Goal: Transaction & Acquisition: Purchase product/service

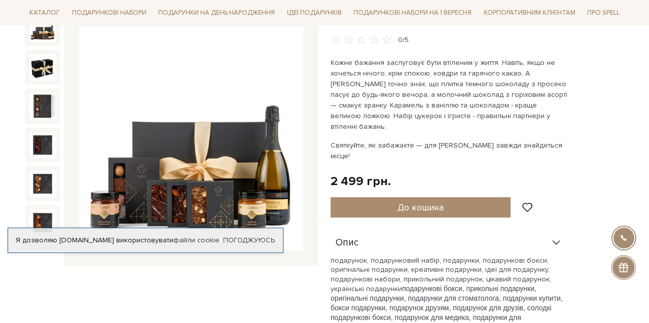
scroll to position [130, 0]
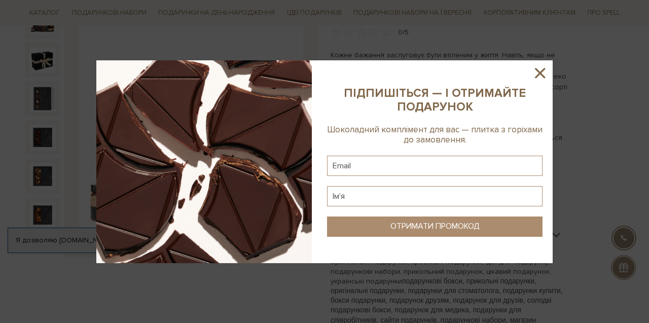
click at [542, 70] on icon at bounding box center [540, 73] width 10 height 10
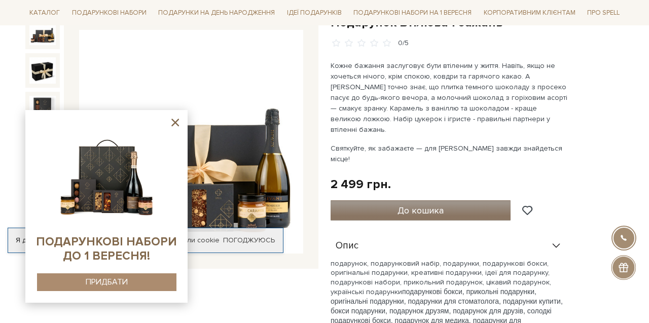
scroll to position [125, 0]
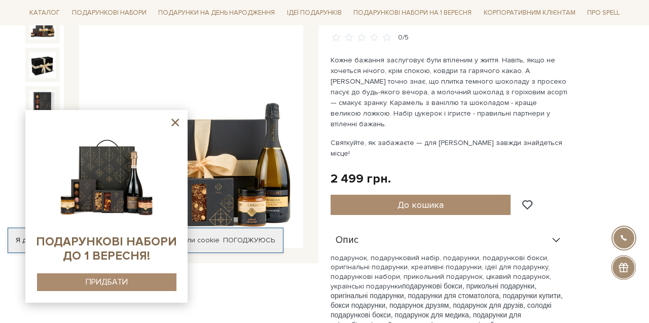
click at [178, 122] on icon at bounding box center [175, 122] width 13 height 13
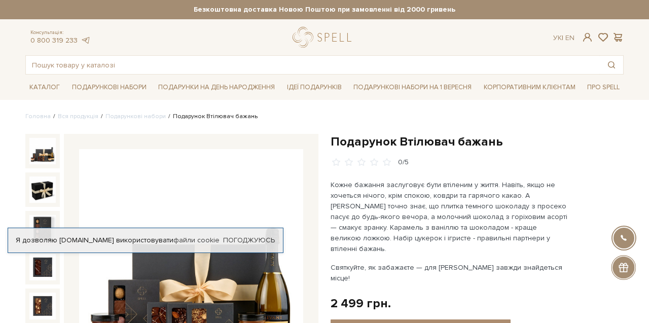
scroll to position [0, 0]
click at [158, 70] on input "text" at bounding box center [313, 65] width 574 height 18
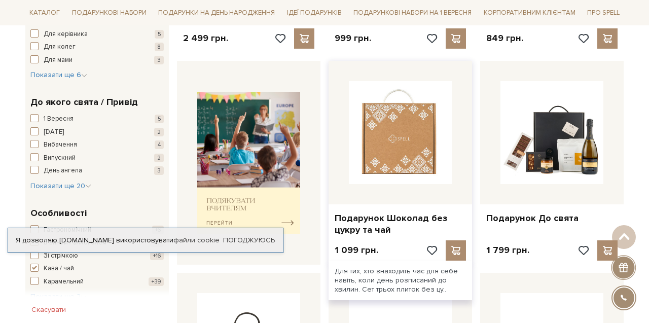
scroll to position [366, 0]
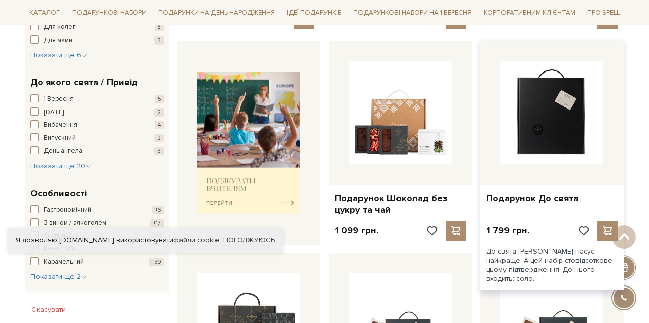
click at [571, 94] on img at bounding box center [552, 112] width 103 height 103
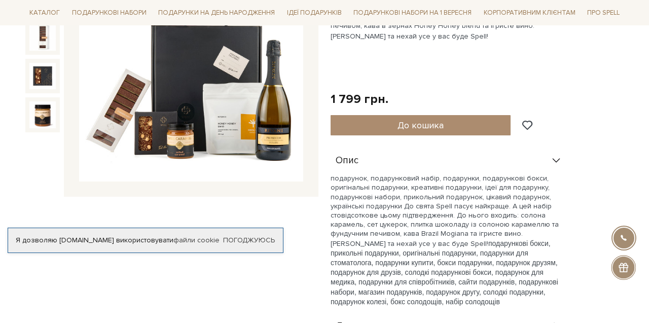
scroll to position [191, 0]
click at [231, 114] on img at bounding box center [191, 70] width 224 height 224
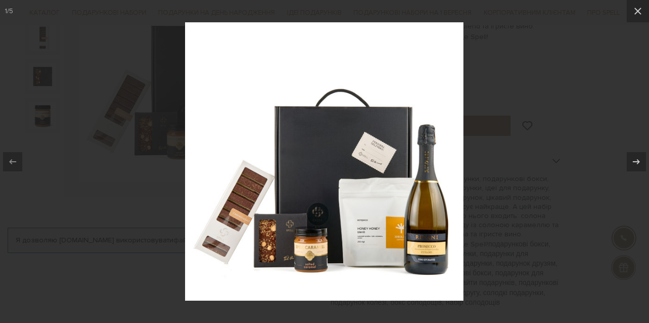
click at [366, 223] on img at bounding box center [324, 161] width 278 height 278
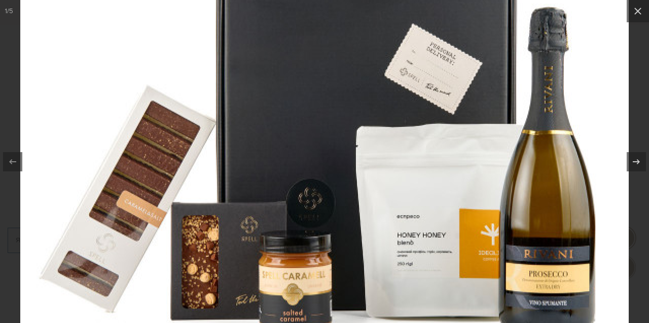
click at [398, 196] on img at bounding box center [324, 88] width 609 height 609
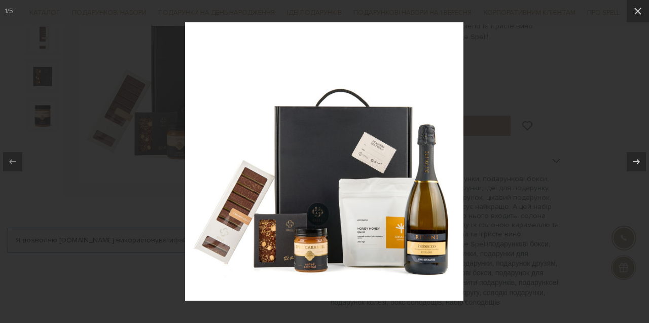
click at [513, 129] on div at bounding box center [324, 161] width 649 height 323
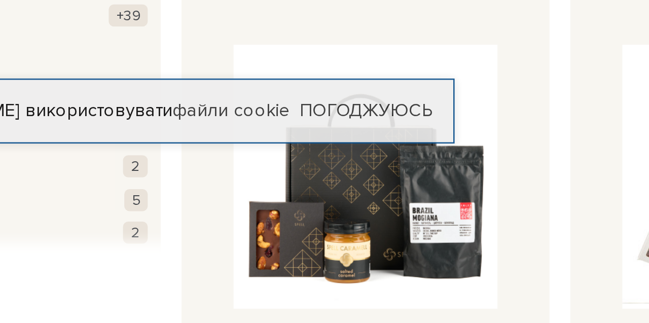
scroll to position [534, 0]
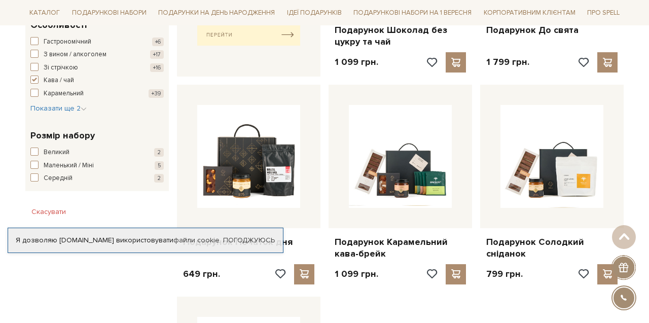
click at [172, 199] on div "Скасувати" at bounding box center [97, 212] width 154 height 26
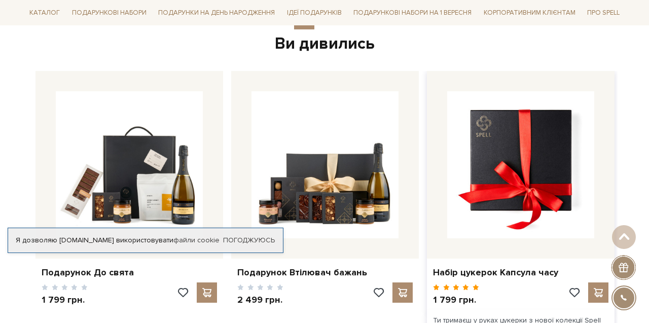
scroll to position [1000, 0]
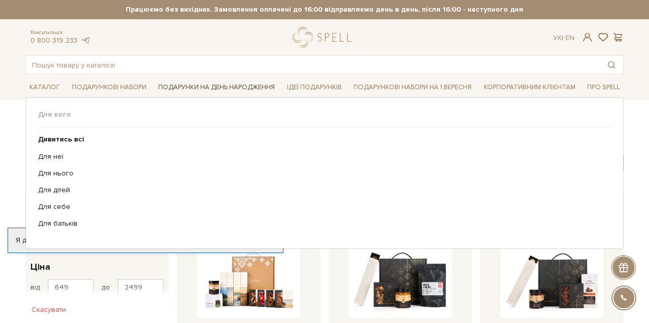
scroll to position [0, 0]
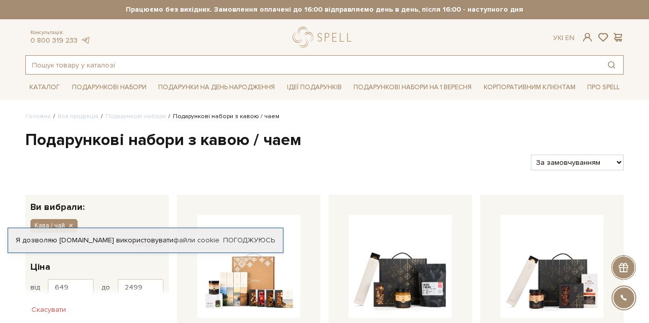
click at [112, 62] on input "text" at bounding box center [313, 65] width 574 height 18
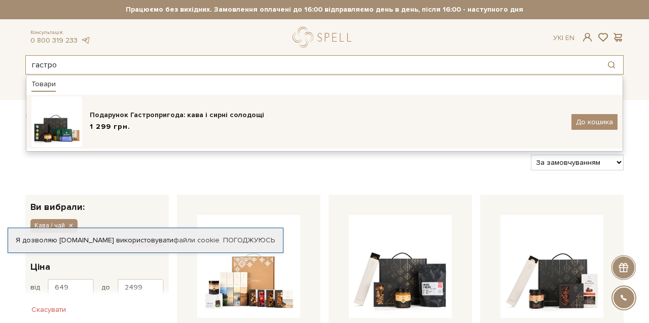
type input "гастро"
click at [148, 117] on div "Подарунок Гастропригода: кава і сирні солодощі" at bounding box center [327, 115] width 474 height 10
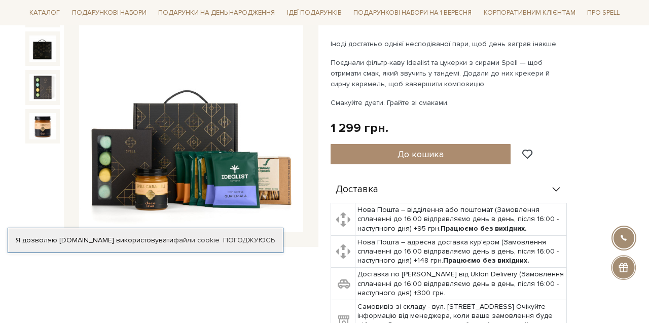
scroll to position [169, 0]
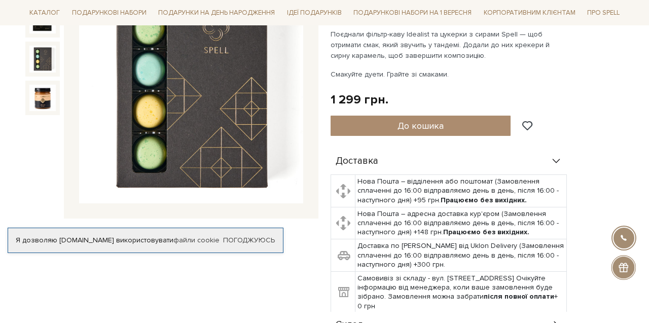
click at [39, 65] on img at bounding box center [42, 59] width 26 height 26
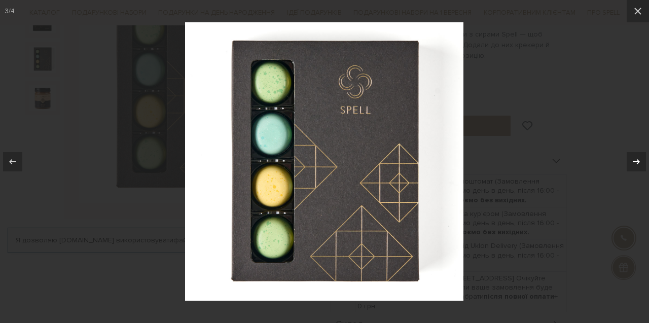
click at [641, 156] on icon at bounding box center [636, 162] width 12 height 12
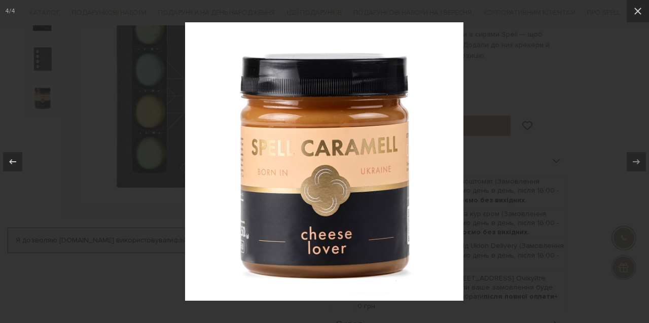
click at [641, 156] on icon at bounding box center [636, 162] width 12 height 12
click at [17, 157] on icon at bounding box center [13, 162] width 12 height 12
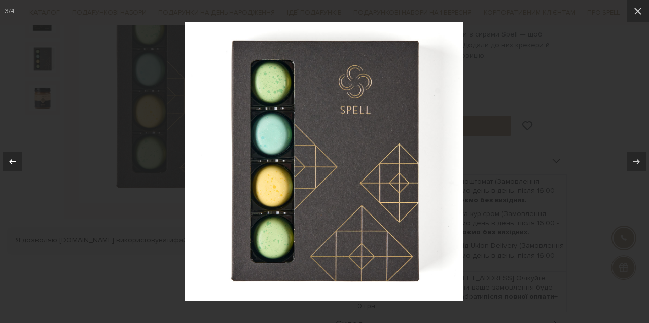
click at [17, 157] on icon at bounding box center [13, 162] width 12 height 12
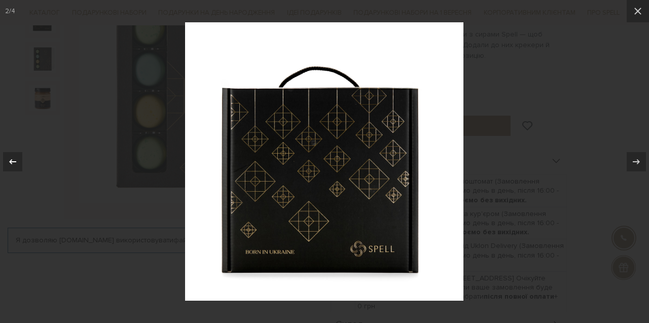
click at [17, 157] on icon at bounding box center [13, 162] width 12 height 12
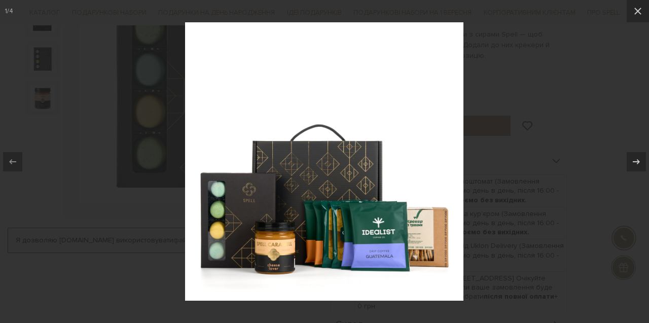
click at [611, 74] on div at bounding box center [324, 161] width 649 height 323
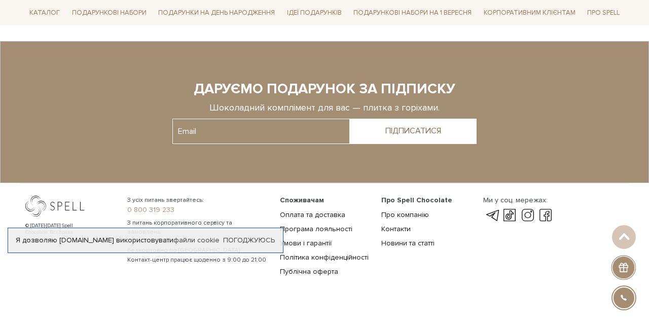
scroll to position [1368, 0]
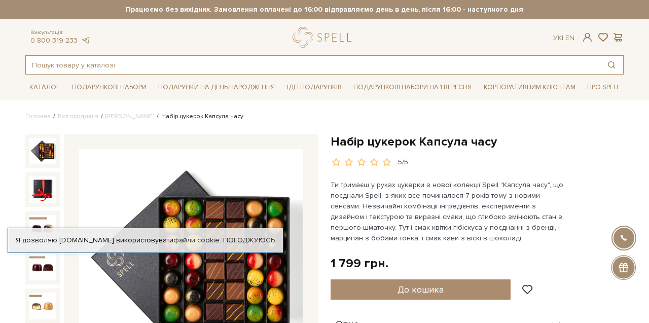
click at [419, 62] on input "text" at bounding box center [313, 65] width 574 height 18
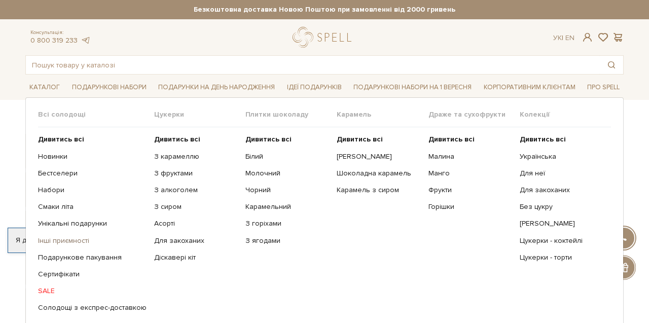
click at [53, 240] on link "Інші приємності" at bounding box center [92, 240] width 109 height 9
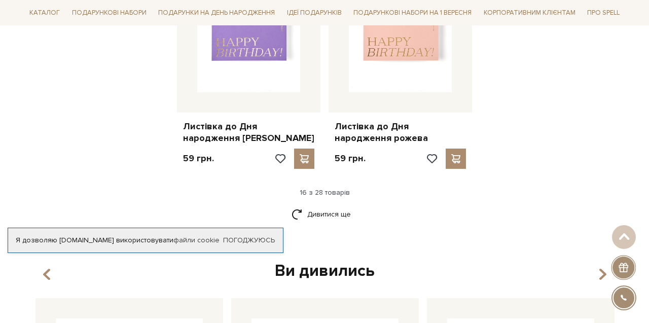
scroll to position [1309, 0]
click at [316, 205] on link "Дивитися ще" at bounding box center [325, 214] width 66 height 18
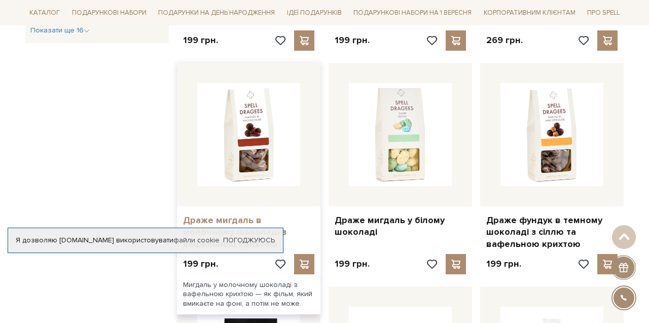
scroll to position [773, 0]
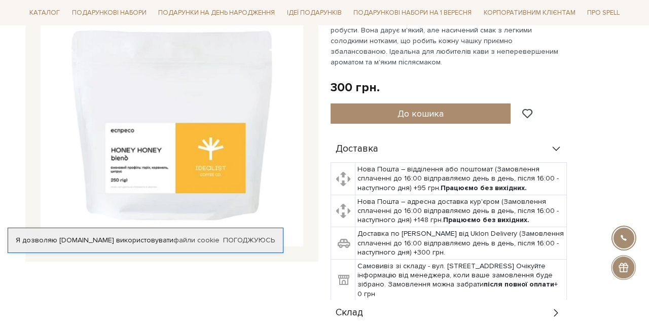
scroll to position [171, 0]
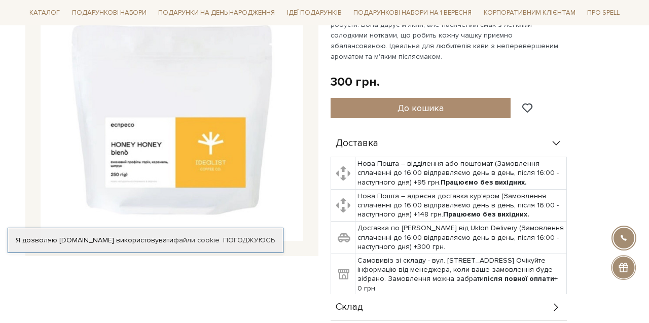
click at [211, 140] on img at bounding box center [172, 109] width 263 height 263
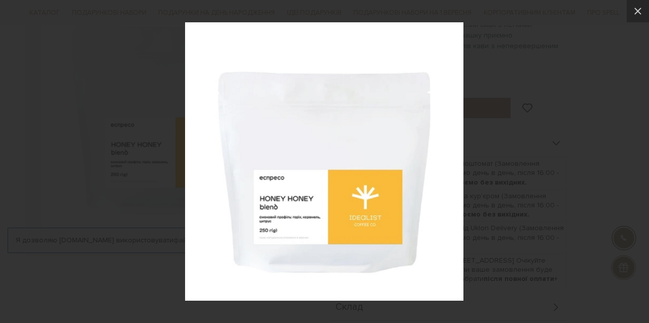
click at [324, 177] on img at bounding box center [324, 161] width 278 height 278
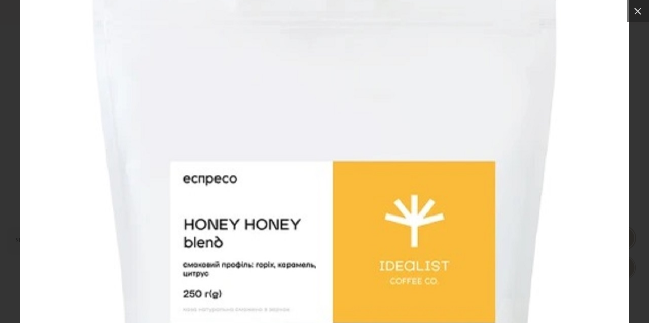
click at [302, 214] on img at bounding box center [324, 143] width 609 height 609
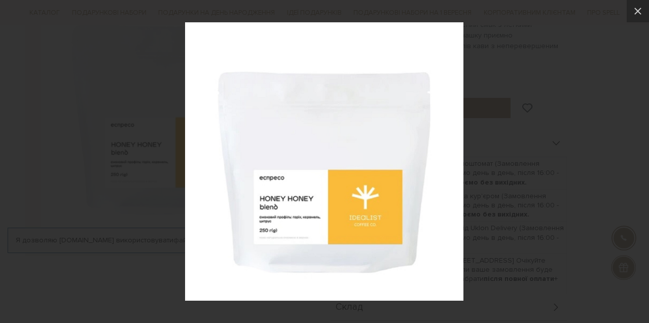
click at [556, 152] on div at bounding box center [324, 161] width 649 height 323
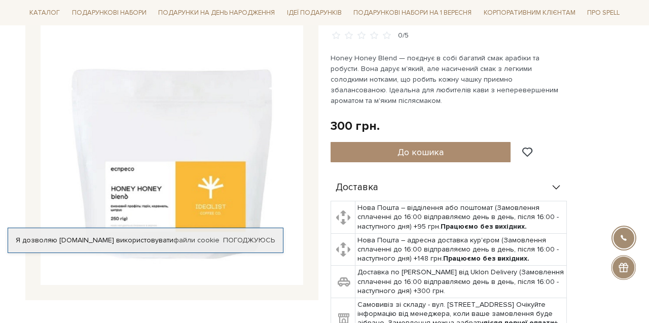
scroll to position [126, 0]
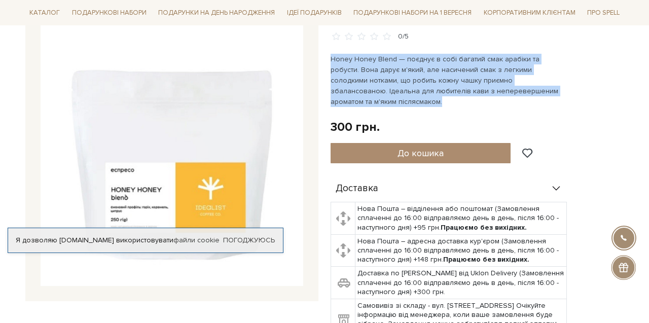
drag, startPoint x: 332, startPoint y: 58, endPoint x: 562, endPoint y: 92, distance: 232.3
click at [562, 92] on p "Honey Honey Blend — поєднує в собі багатий смак арабіки та робусти. Вона дарує …" at bounding box center [450, 80] width 238 height 53
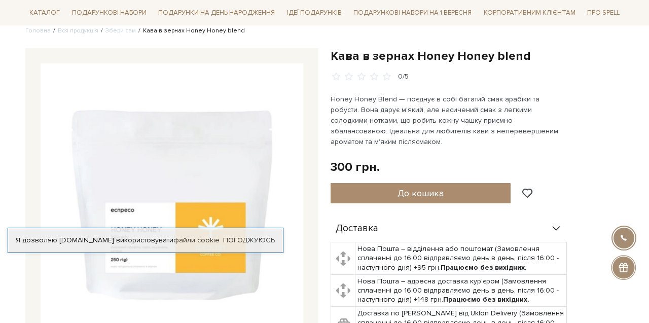
scroll to position [82, 0]
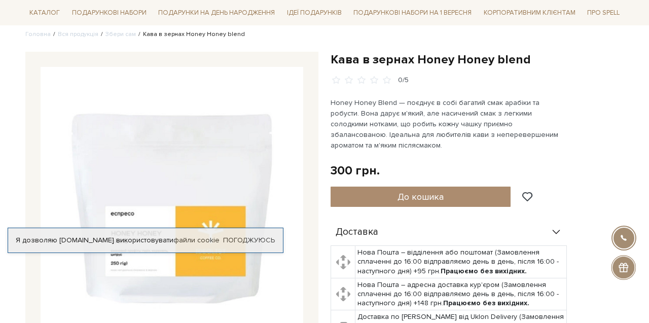
click at [605, 149] on div "Кава в зернах Honey Honey blend 0/5 300 грн. Оплата частинами: До кошика" at bounding box center [477, 244] width 293 height 385
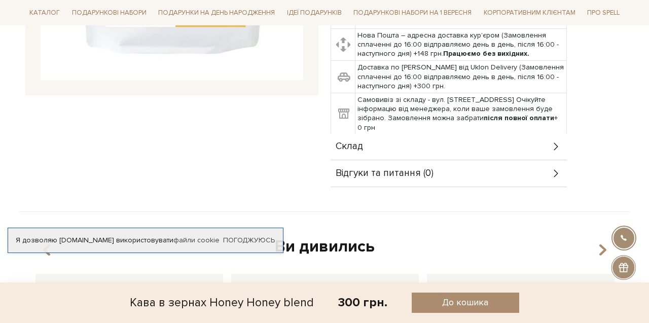
scroll to position [333, 0]
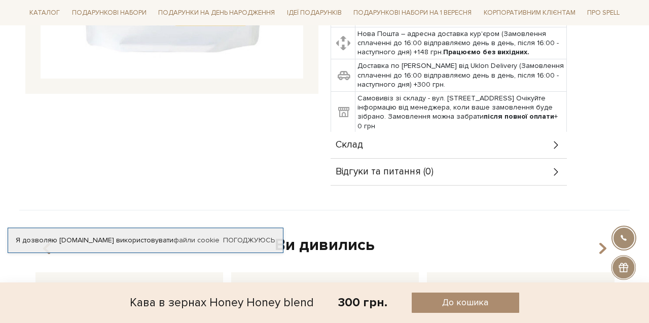
click at [374, 132] on div "Склад" at bounding box center [449, 145] width 236 height 26
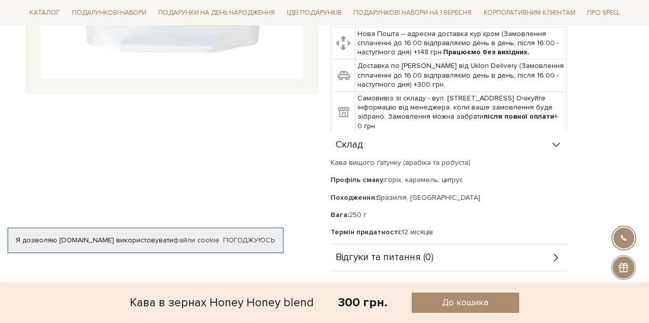
click at [373, 132] on div "Склад" at bounding box center [449, 145] width 236 height 26
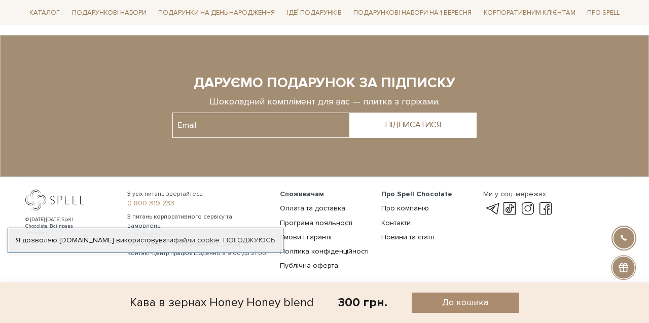
scroll to position [1284, 0]
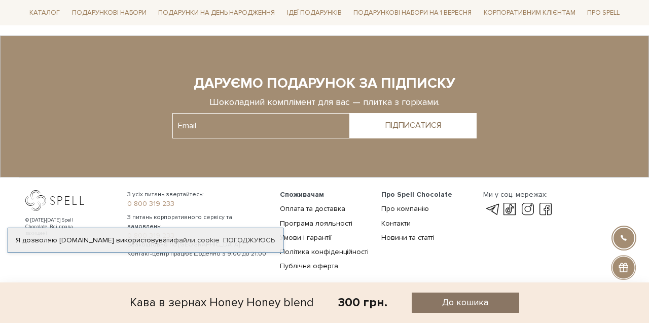
click at [428, 295] on button "До кошика" at bounding box center [466, 303] width 108 height 20
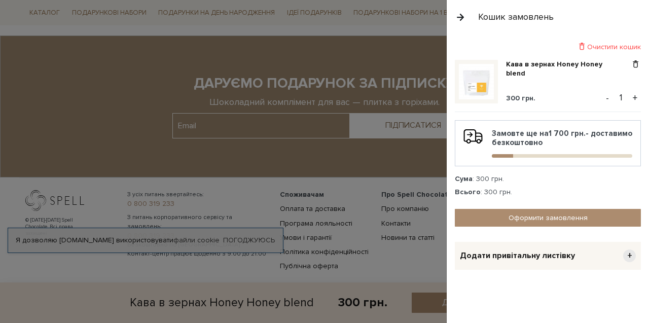
click at [402, 170] on div at bounding box center [324, 161] width 649 height 323
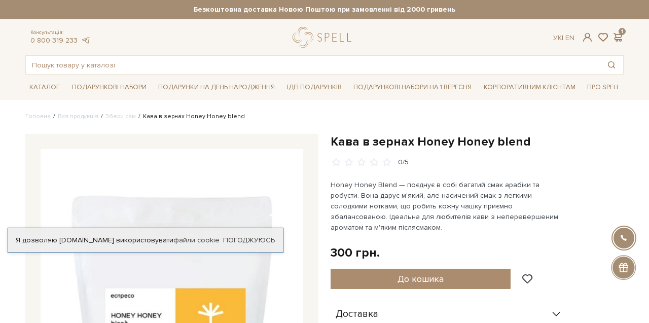
scroll to position [0, 0]
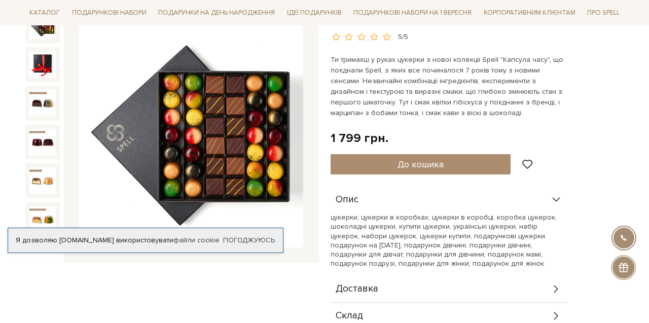
scroll to position [107, 0]
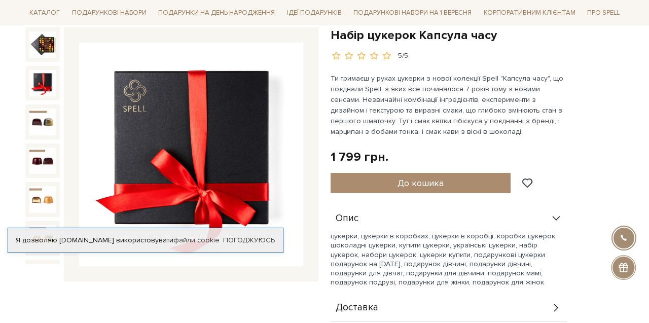
click at [37, 80] on img at bounding box center [42, 83] width 26 height 26
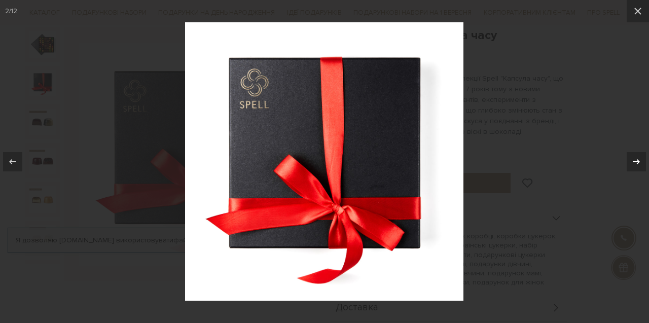
click at [639, 158] on icon at bounding box center [636, 162] width 12 height 12
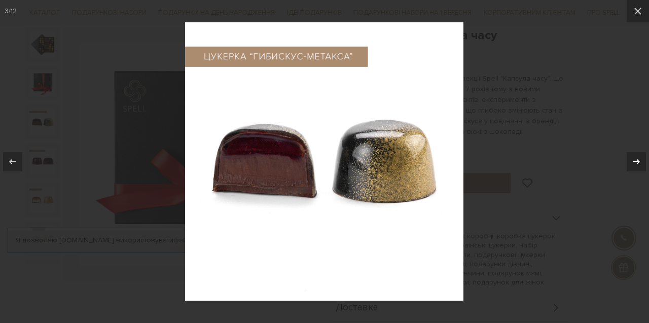
click at [639, 158] on icon at bounding box center [636, 162] width 12 height 12
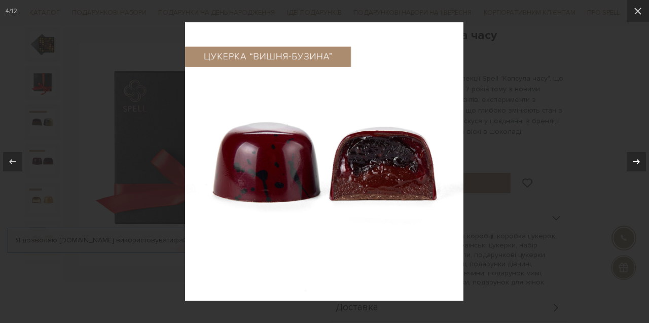
click at [639, 158] on icon at bounding box center [636, 162] width 12 height 12
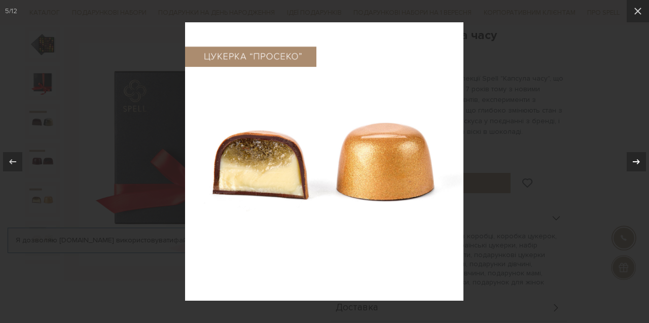
click at [639, 158] on icon at bounding box center [636, 162] width 12 height 12
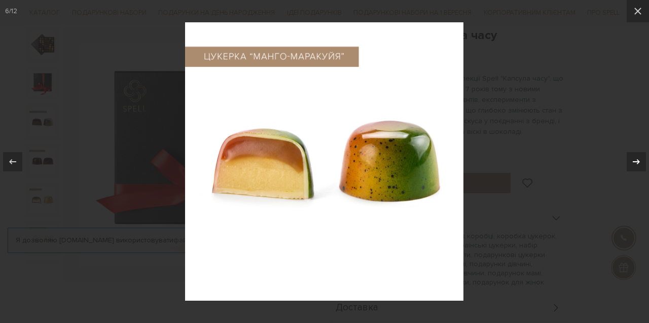
click at [639, 158] on icon at bounding box center [636, 162] width 12 height 12
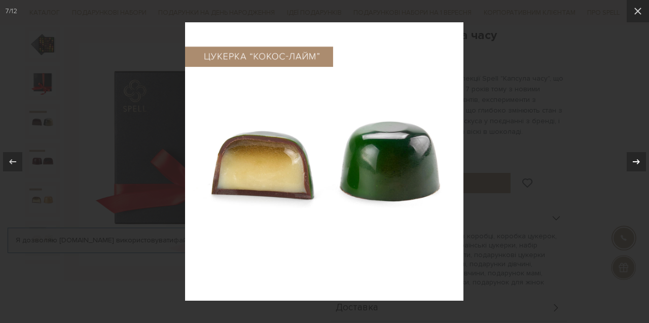
click at [639, 158] on icon at bounding box center [636, 162] width 12 height 12
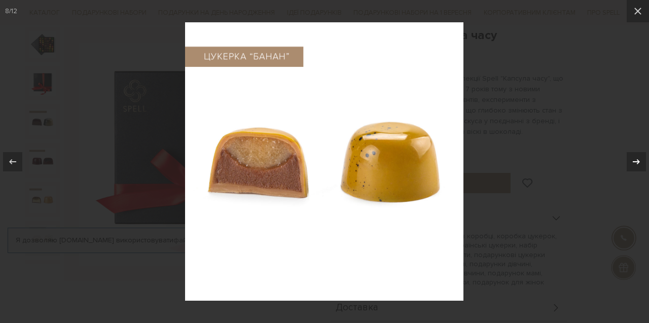
click at [639, 158] on icon at bounding box center [636, 162] width 12 height 12
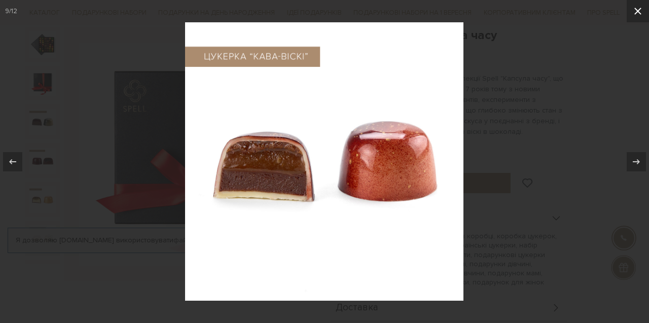
click at [639, 13] on icon at bounding box center [638, 11] width 12 height 12
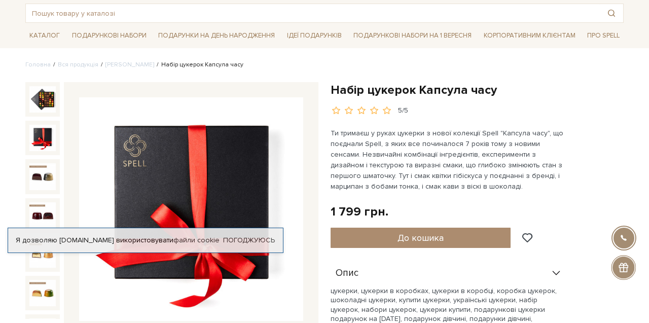
scroll to position [56, 0]
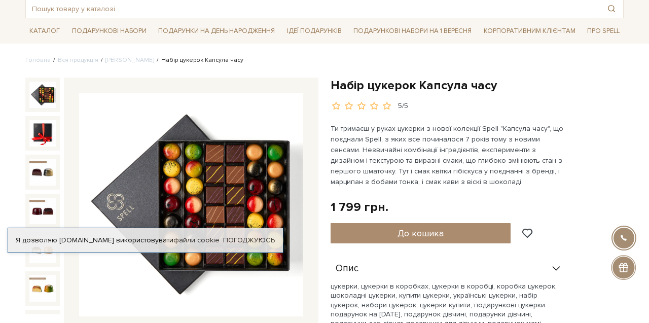
click at [47, 97] on img at bounding box center [42, 95] width 26 height 26
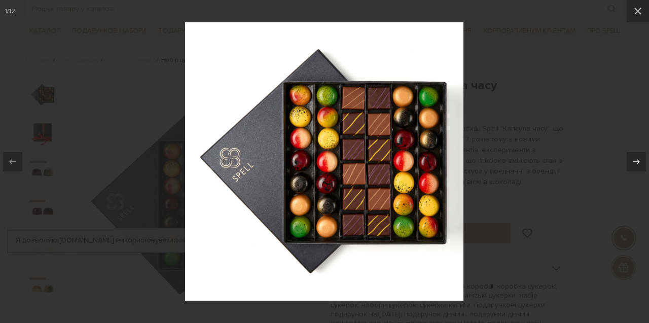
click at [560, 130] on div at bounding box center [324, 161] width 649 height 323
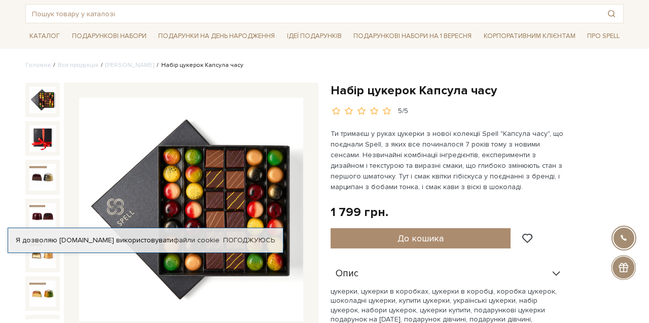
scroll to position [56, 0]
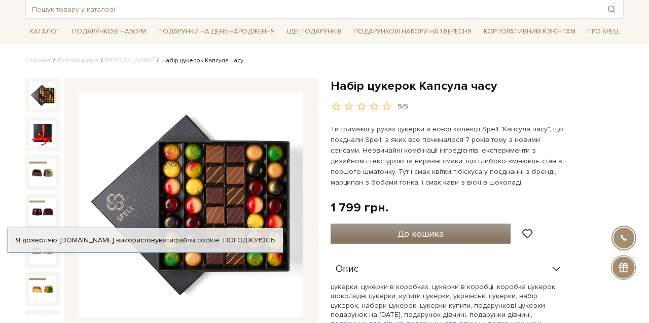
click at [423, 230] on span "До кошика" at bounding box center [421, 233] width 46 height 11
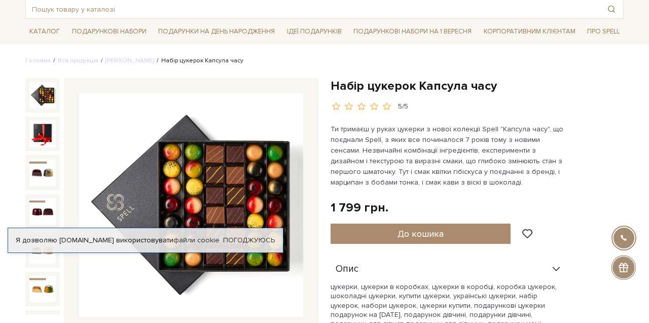
click at [405, 135] on div at bounding box center [324, 161] width 649 height 323
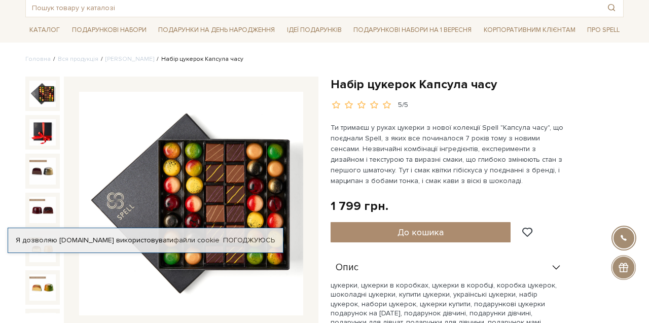
scroll to position [47, 0]
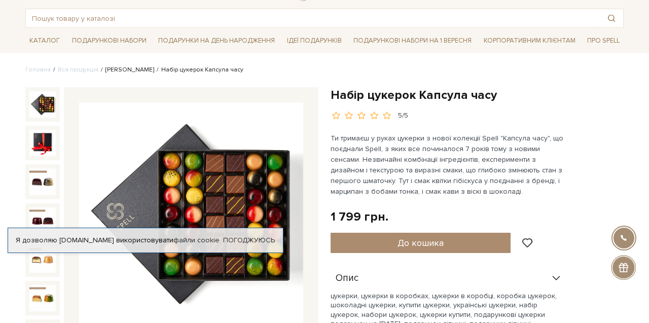
click at [123, 68] on link "Сети цукерок" at bounding box center [129, 70] width 49 height 8
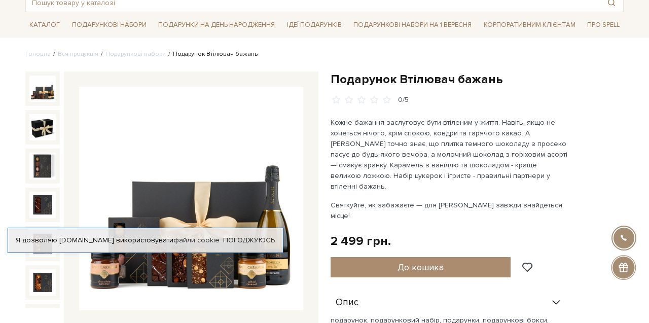
scroll to position [56, 0]
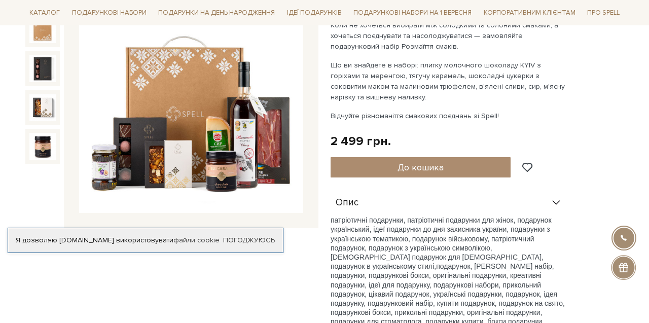
click at [151, 162] on img at bounding box center [191, 101] width 224 height 224
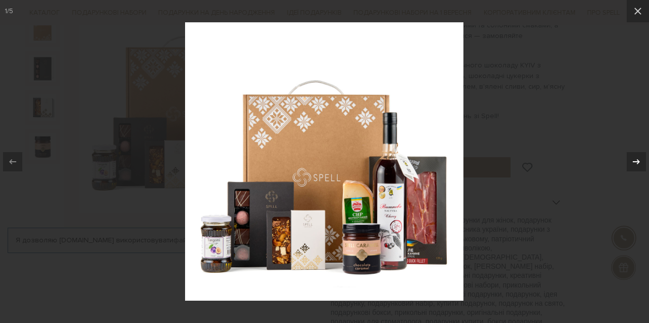
click at [634, 161] on icon at bounding box center [636, 161] width 7 height 5
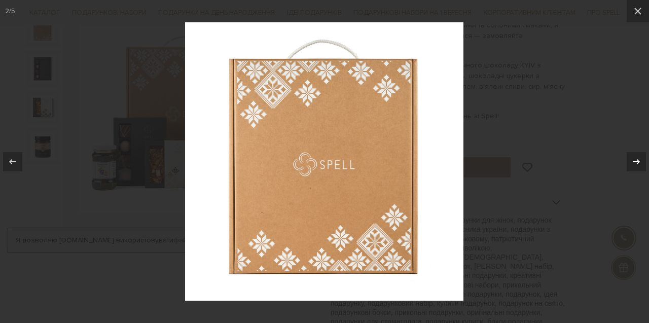
click at [634, 161] on icon at bounding box center [636, 161] width 7 height 5
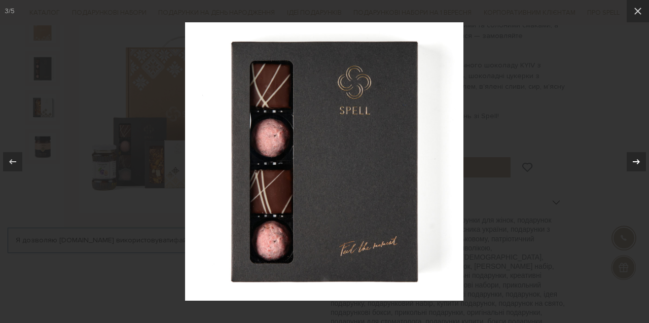
click at [634, 161] on icon at bounding box center [636, 161] width 7 height 5
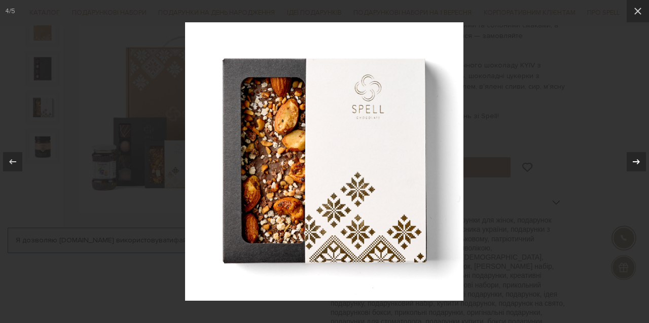
click at [634, 162] on icon at bounding box center [636, 161] width 7 height 5
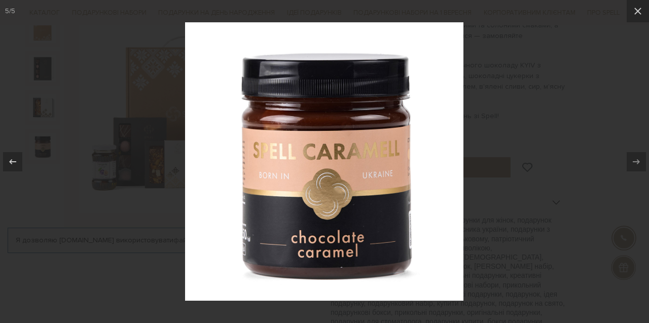
click at [634, 162] on icon at bounding box center [636, 161] width 7 height 5
click at [634, 162] on icon at bounding box center [636, 162] width 12 height 12
click at [18, 159] on icon at bounding box center [13, 162] width 12 height 12
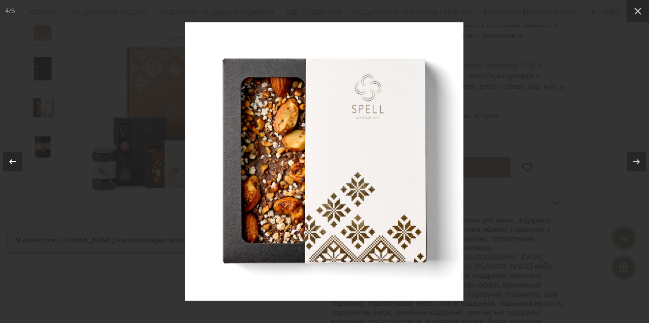
click at [18, 159] on icon at bounding box center [13, 162] width 12 height 12
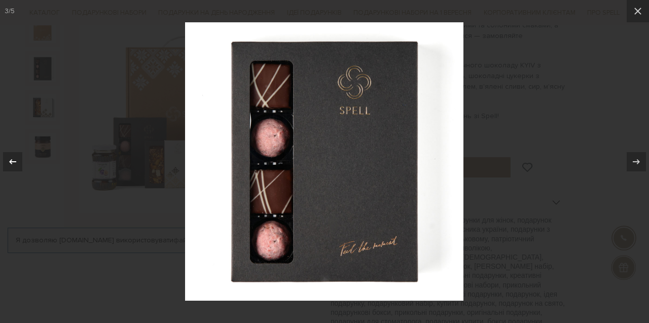
click at [18, 159] on icon at bounding box center [13, 162] width 12 height 12
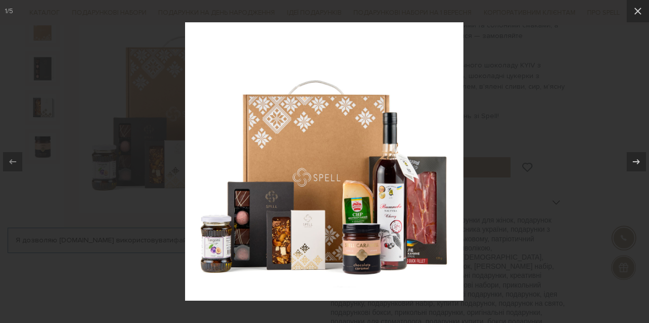
click at [18, 159] on icon at bounding box center [13, 162] width 12 height 12
click at [309, 204] on img at bounding box center [324, 161] width 278 height 278
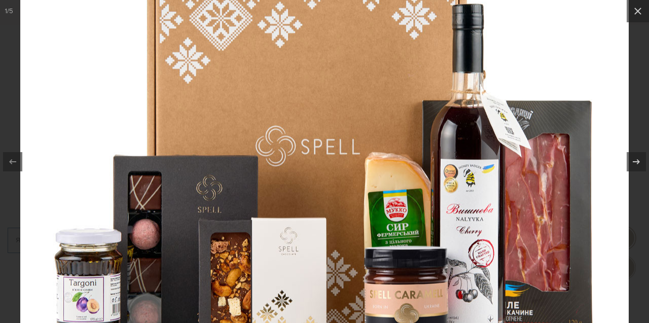
click at [309, 204] on img at bounding box center [324, 111] width 609 height 609
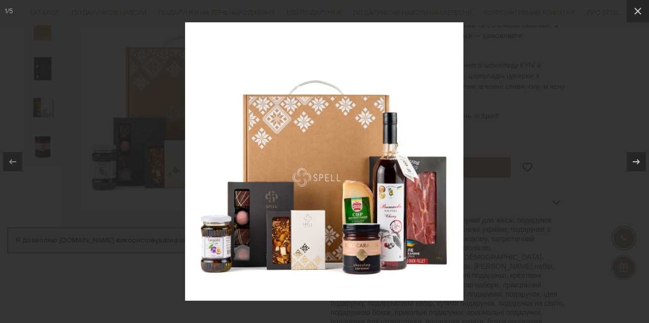
click at [309, 204] on img at bounding box center [324, 161] width 278 height 278
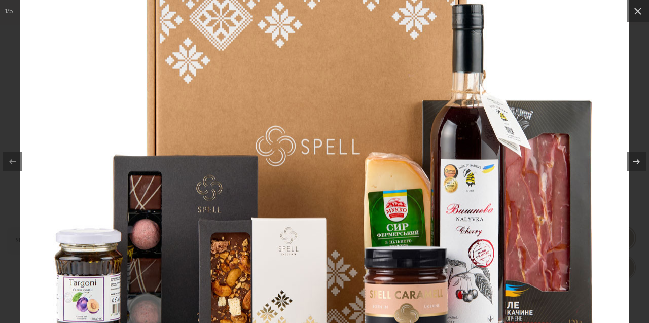
click at [309, 204] on img at bounding box center [324, 111] width 609 height 609
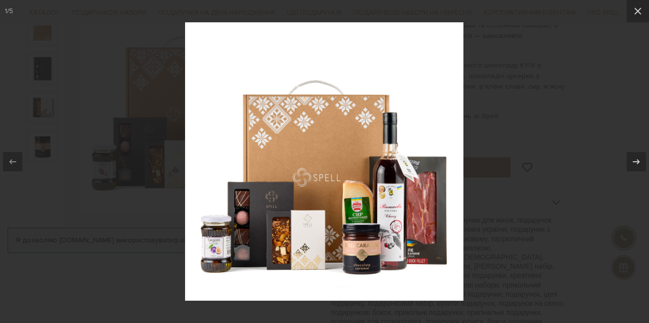
click at [309, 204] on img at bounding box center [324, 161] width 278 height 278
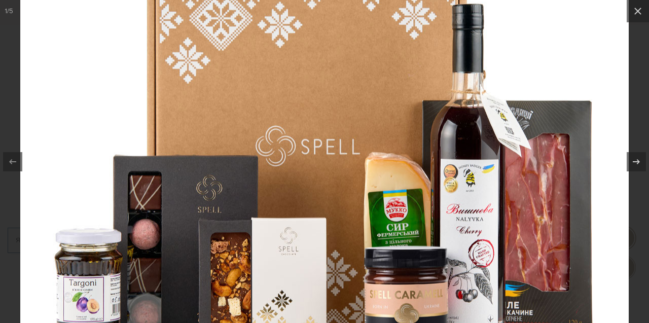
click at [309, 204] on img at bounding box center [324, 111] width 609 height 609
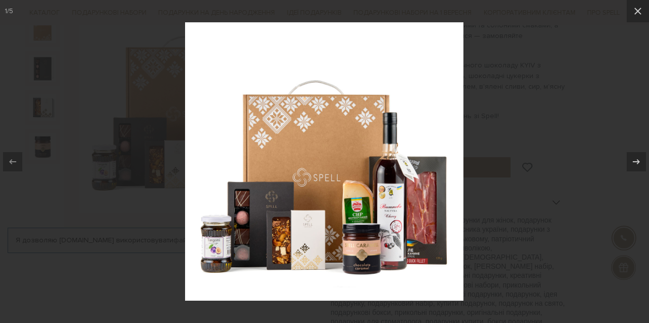
click at [311, 221] on img at bounding box center [324, 161] width 278 height 278
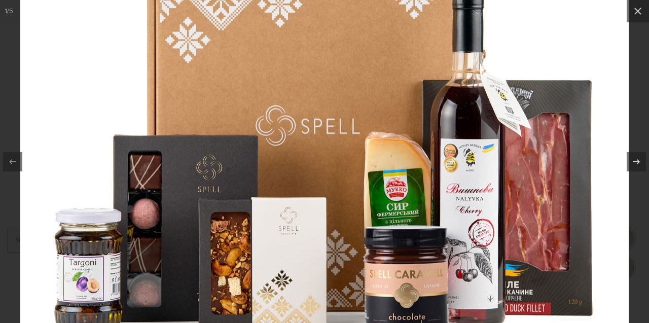
click at [311, 221] on img at bounding box center [324, 90] width 609 height 609
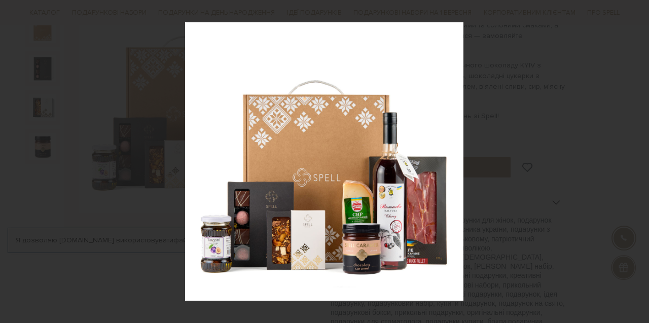
click at [311, 221] on img at bounding box center [324, 161] width 278 height 278
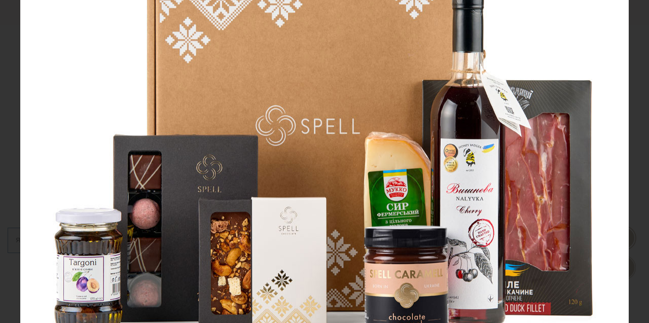
click at [311, 221] on img at bounding box center [324, 90] width 609 height 609
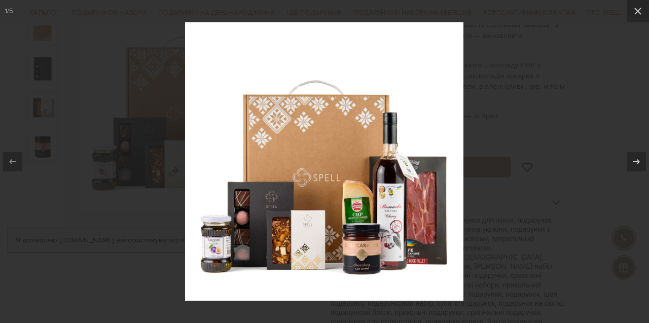
click at [314, 229] on img at bounding box center [324, 161] width 278 height 278
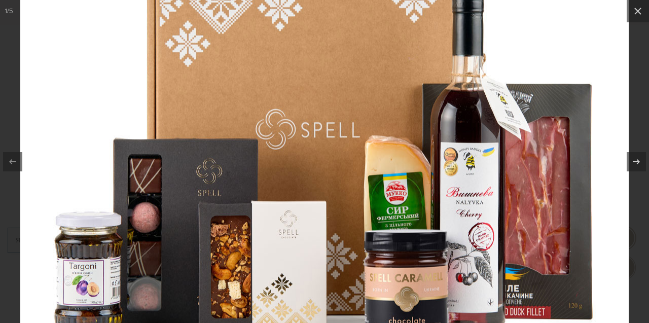
drag, startPoint x: 315, startPoint y: 151, endPoint x: 312, endPoint y: 163, distance: 12.4
click at [312, 163] on img at bounding box center [324, 94] width 609 height 609
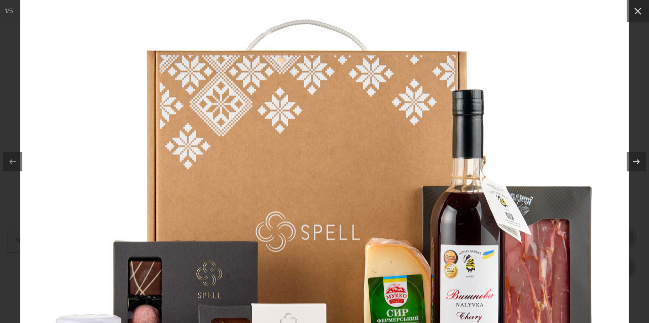
drag, startPoint x: 324, startPoint y: 86, endPoint x: 321, endPoint y: 192, distance: 106.0
click at [321, 192] on img at bounding box center [324, 196] width 609 height 609
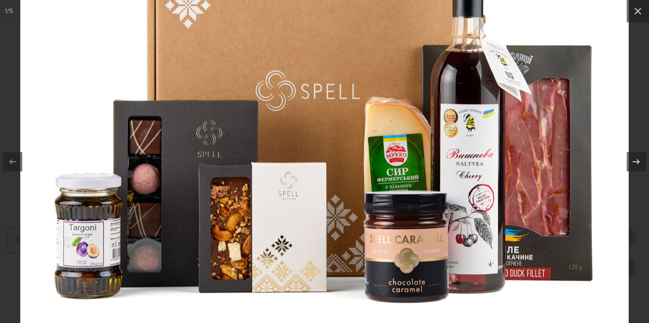
drag, startPoint x: 321, startPoint y: 212, endPoint x: 311, endPoint y: 30, distance: 181.8
click at [311, 30] on img at bounding box center [324, 55] width 609 height 609
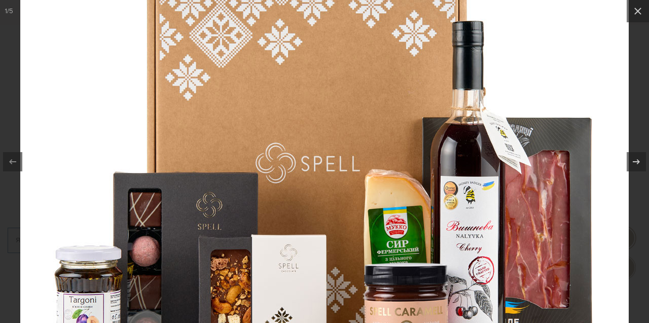
drag, startPoint x: 321, startPoint y: 34, endPoint x: 334, endPoint y: 146, distance: 111.8
click at [334, 146] on img at bounding box center [324, 128] width 609 height 609
click at [334, 145] on img at bounding box center [324, 128] width 609 height 609
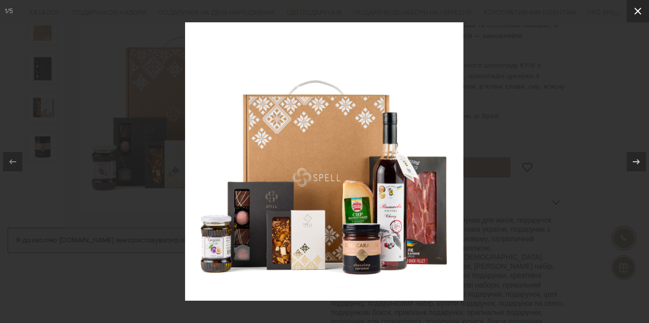
click at [635, 15] on icon at bounding box center [638, 11] width 12 height 12
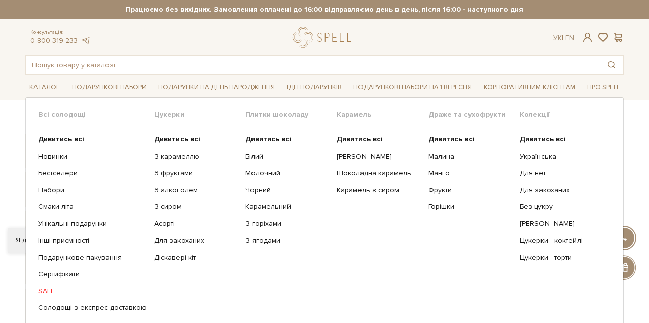
click at [93, 262] on ul "Дивитись всі Новинки Бестселери Набори Смаки літа Інші приємності" at bounding box center [96, 223] width 116 height 193
click at [98, 255] on link "Подарункове пакування" at bounding box center [92, 257] width 109 height 9
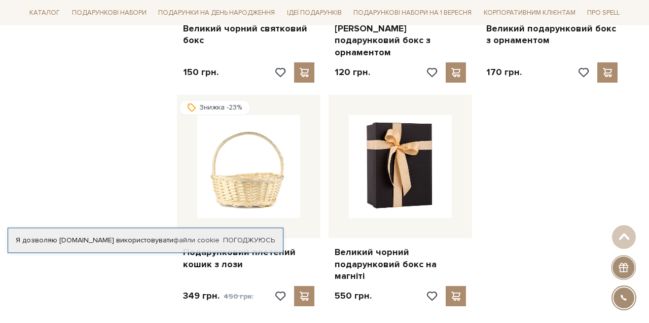
scroll to position [1159, 0]
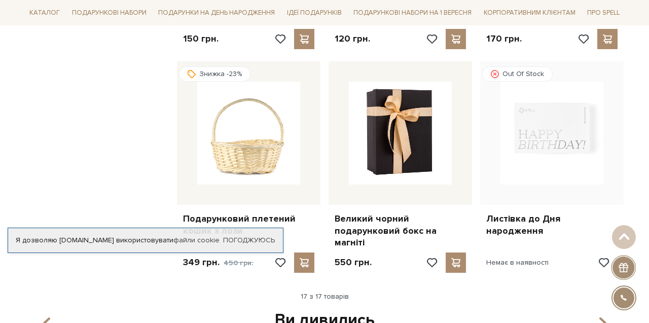
scroll to position [1191, 0]
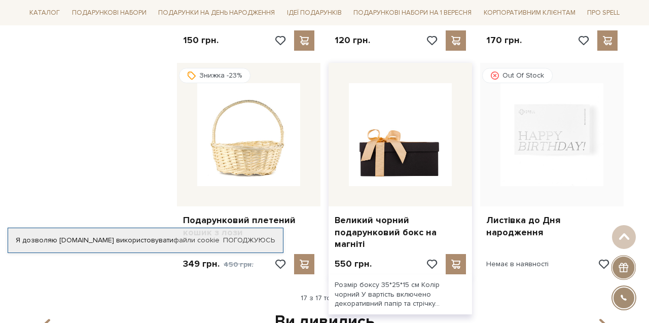
click at [414, 85] on img at bounding box center [400, 134] width 103 height 103
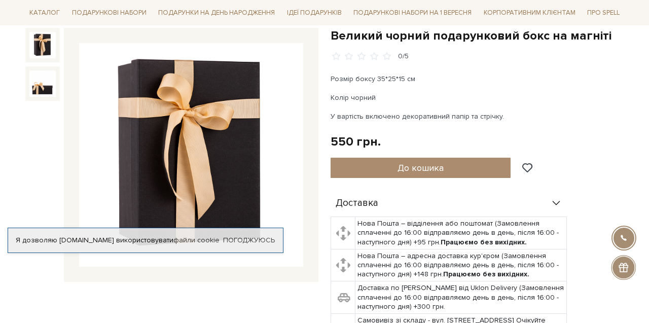
scroll to position [85, 0]
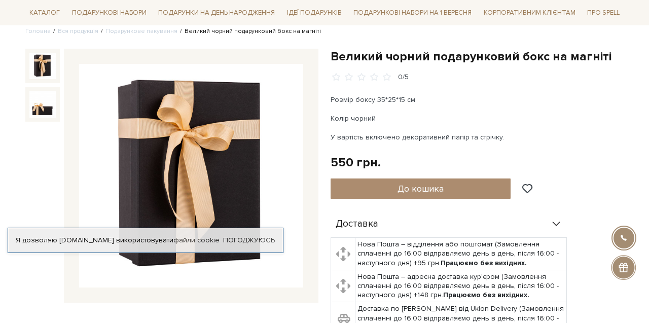
click at [190, 130] on img at bounding box center [191, 176] width 224 height 224
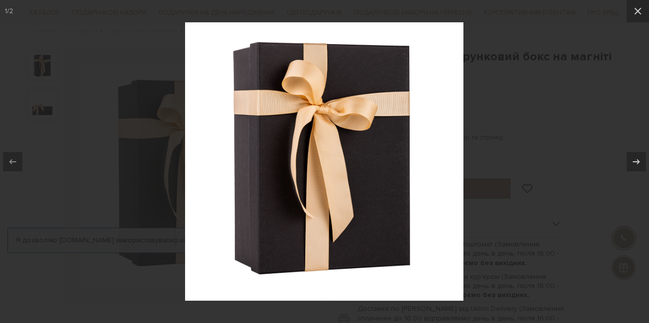
click at [336, 99] on img at bounding box center [324, 161] width 278 height 278
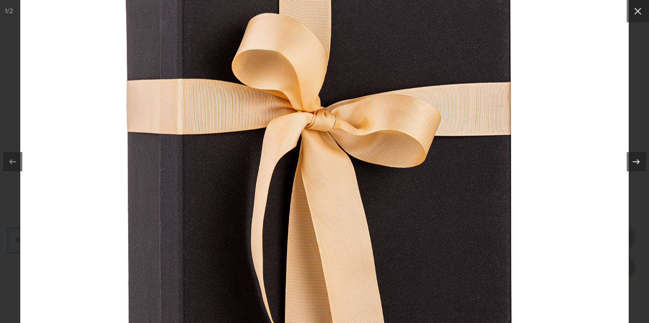
click at [336, 99] on img at bounding box center [324, 235] width 609 height 609
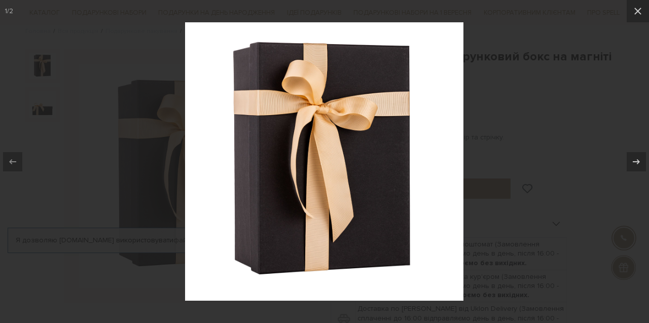
click at [332, 70] on img at bounding box center [324, 161] width 278 height 278
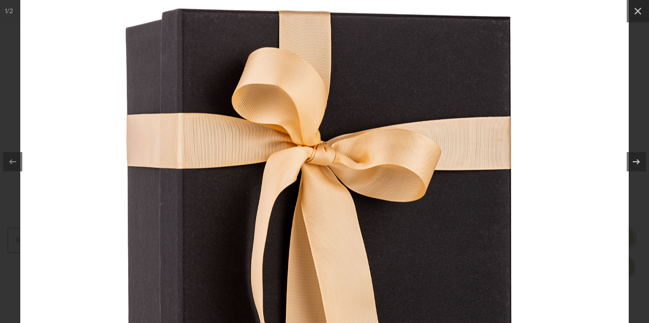
click at [332, 70] on img at bounding box center [324, 269] width 609 height 609
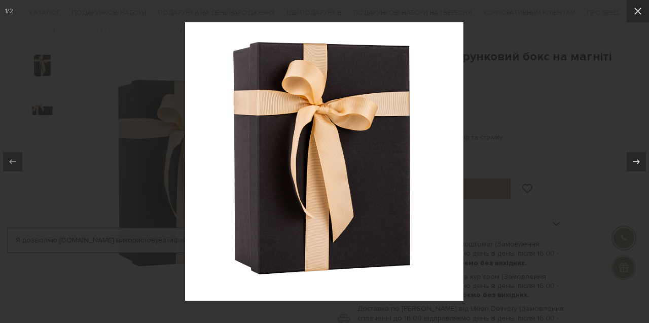
click at [304, 82] on img at bounding box center [324, 161] width 278 height 278
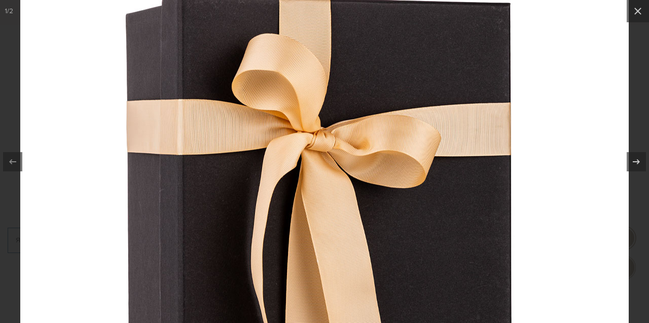
click at [304, 82] on img at bounding box center [324, 255] width 609 height 609
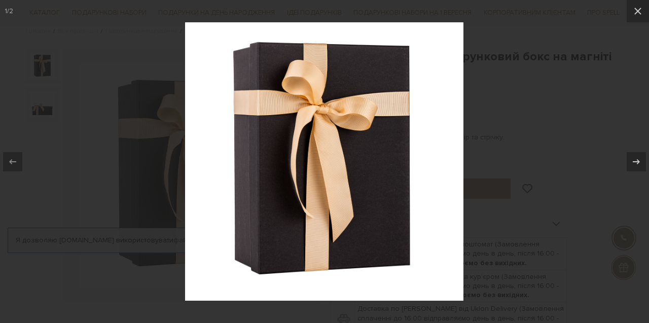
click at [533, 101] on div at bounding box center [324, 161] width 649 height 323
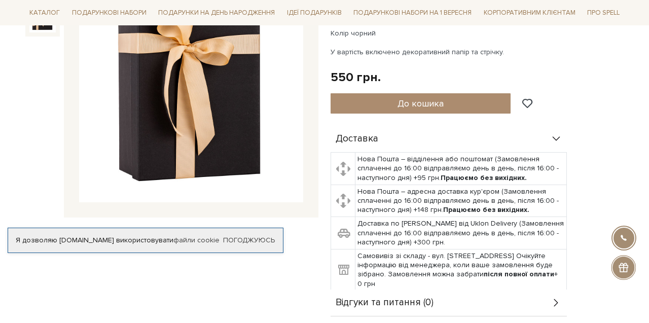
scroll to position [110, 0]
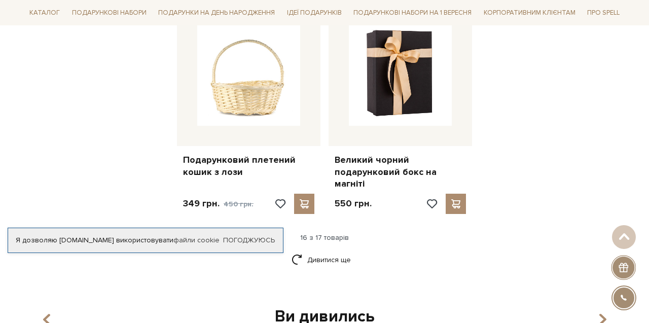
scroll to position [1254, 0]
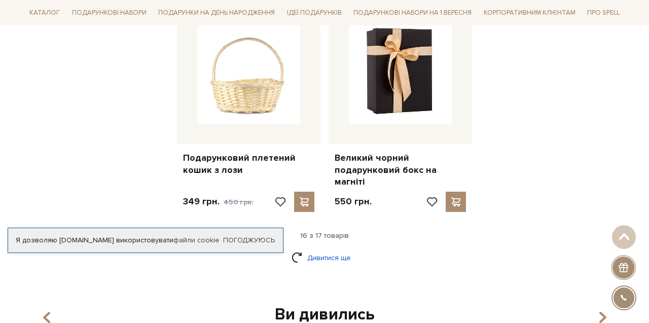
click at [296, 249] on link "Дивитися ще" at bounding box center [325, 258] width 66 height 18
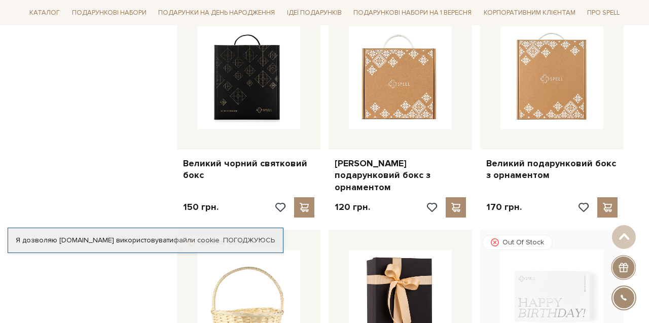
scroll to position [977, 0]
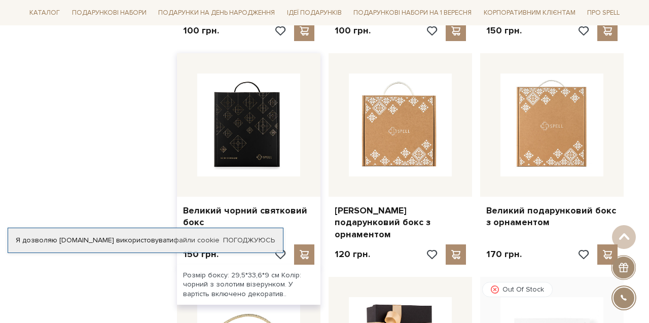
click at [261, 112] on img at bounding box center [248, 125] width 103 height 103
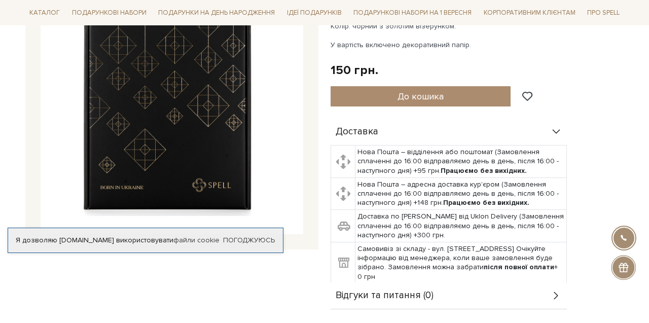
click at [197, 114] on img at bounding box center [172, 103] width 263 height 263
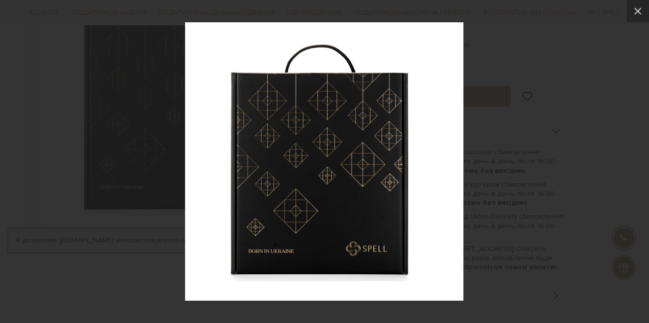
click at [312, 105] on img at bounding box center [324, 161] width 278 height 278
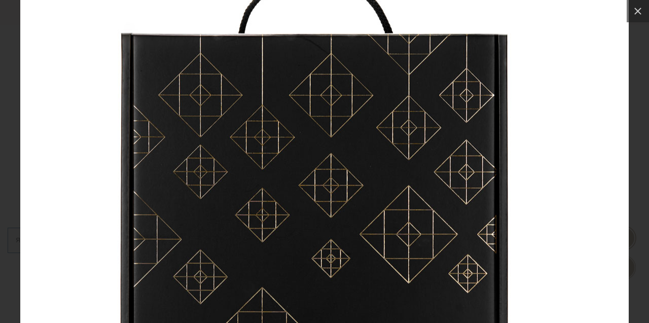
click at [312, 105] on img at bounding box center [324, 228] width 609 height 609
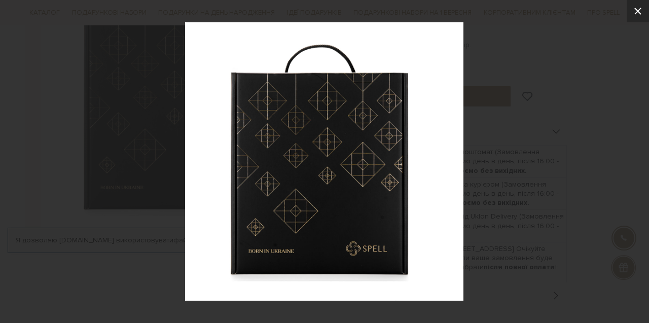
click at [634, 18] on button at bounding box center [638, 11] width 22 height 22
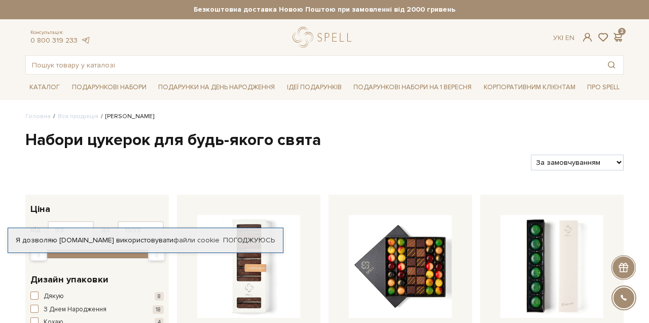
click at [449, 137] on h1 "Набори цукерок для будь-якого свята" at bounding box center [324, 140] width 598 height 21
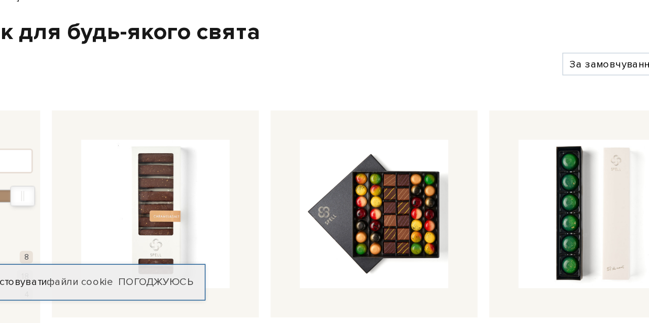
scroll to position [115, 0]
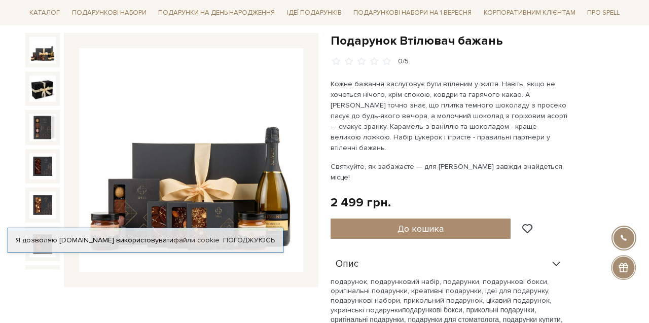
scroll to position [124, 0]
